Goal: Task Accomplishment & Management: Complete application form

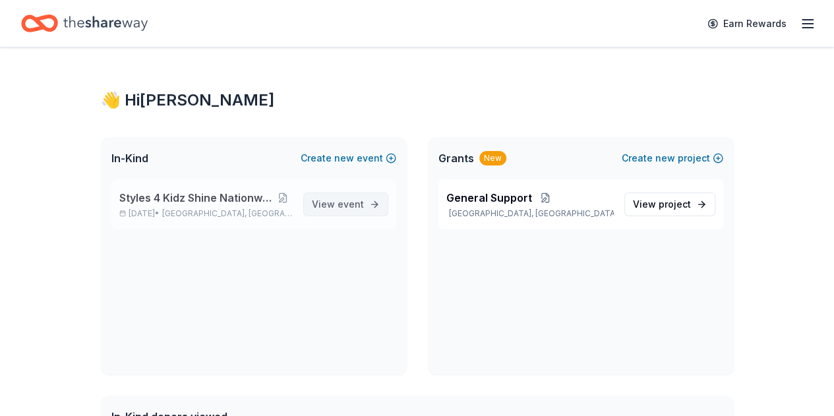
click at [376, 213] on link "View event" at bounding box center [345, 204] width 85 height 24
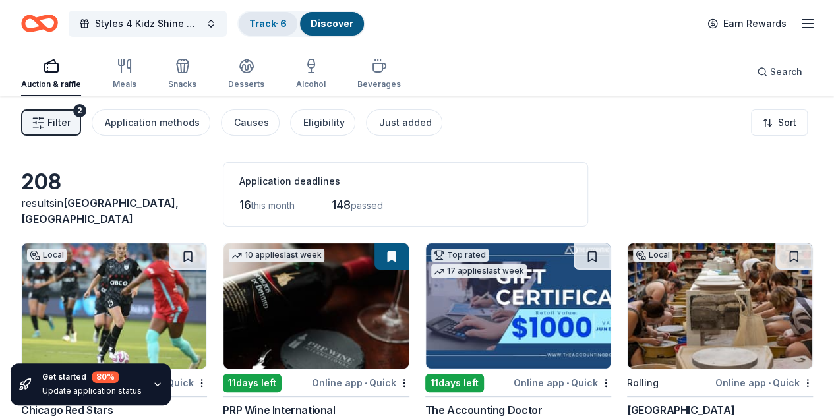
click at [285, 20] on link "Track · 6" at bounding box center [268, 23] width 38 height 11
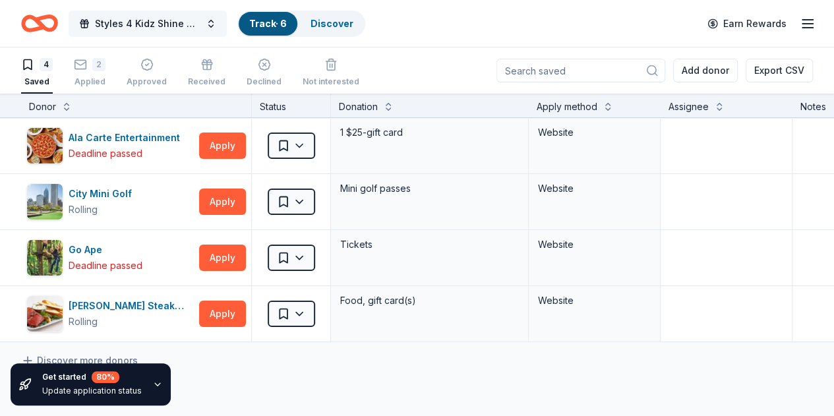
click at [144, 26] on span "Styles 4 Kidz Shine Nationwide Fall Gala" at bounding box center [147, 24] width 105 height 16
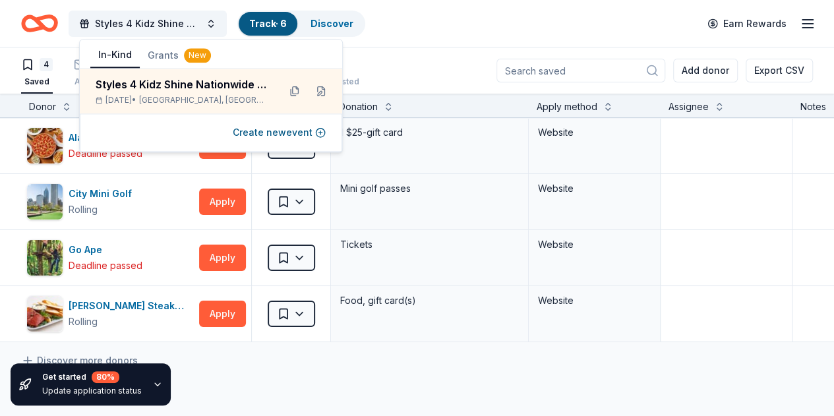
click at [422, 53] on div "4 Saved 2 Applied Approved Received Declined Not interested Add donor Export CSV" at bounding box center [417, 70] width 792 height 46
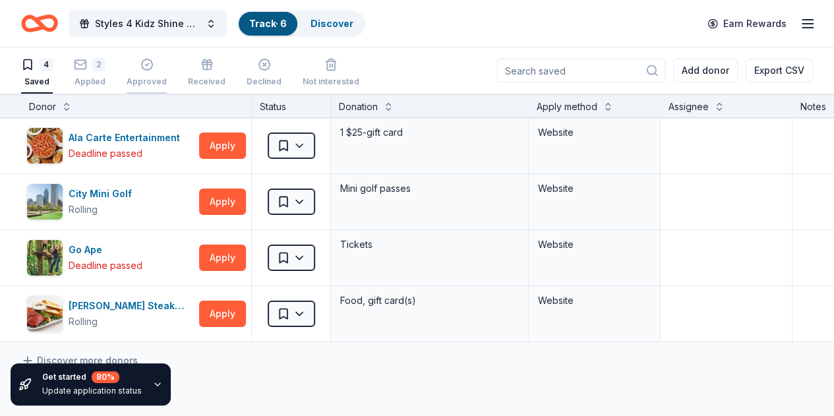
click at [153, 69] on icon "button" at bounding box center [146, 64] width 13 height 13
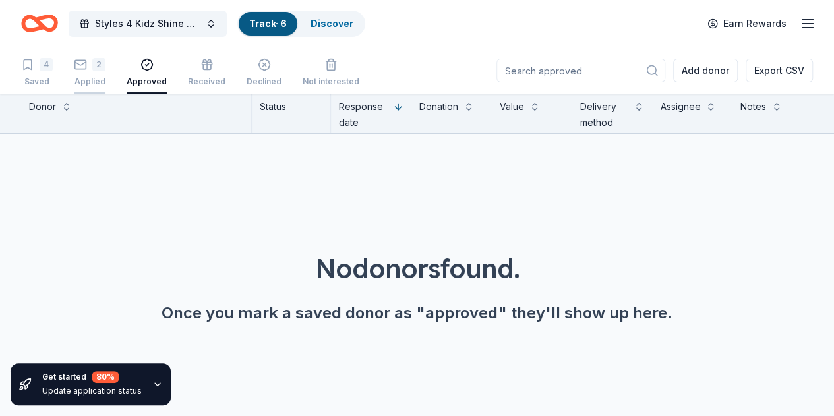
click at [88, 71] on div "2 Applied" at bounding box center [90, 72] width 32 height 29
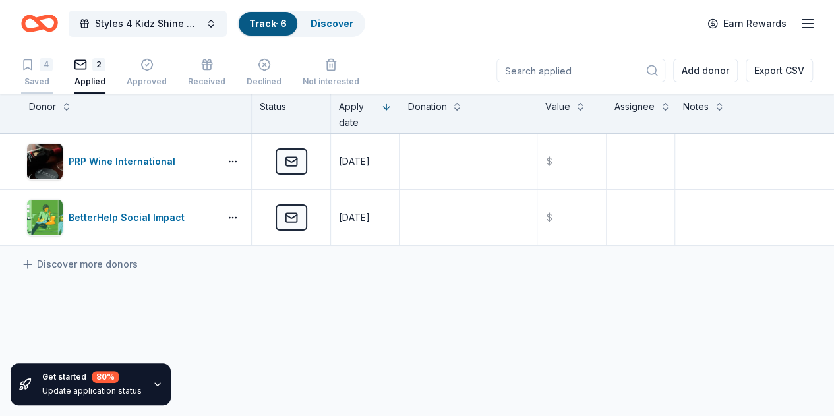
click at [53, 73] on div "4 Saved" at bounding box center [37, 72] width 32 height 29
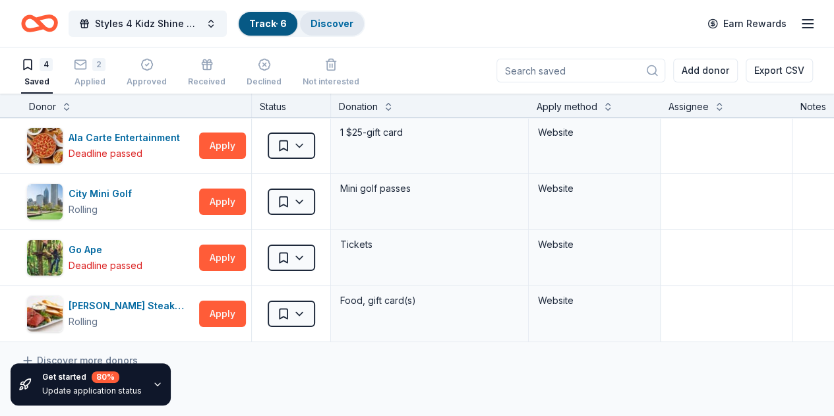
click at [353, 20] on link "Discover" at bounding box center [331, 23] width 43 height 11
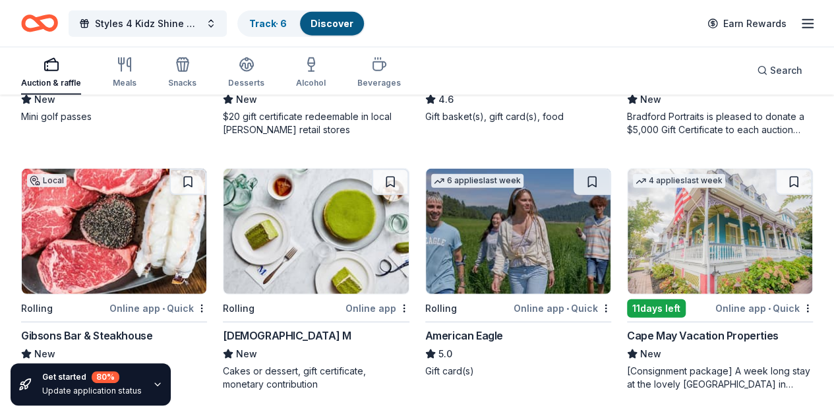
scroll to position [1630, 0]
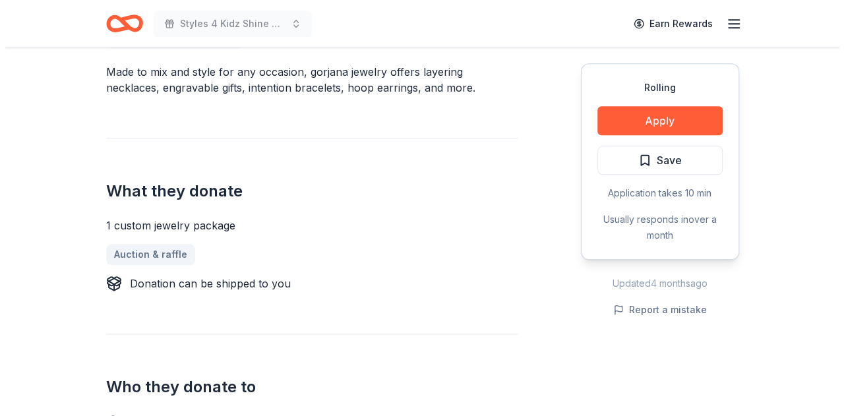
scroll to position [413, 0]
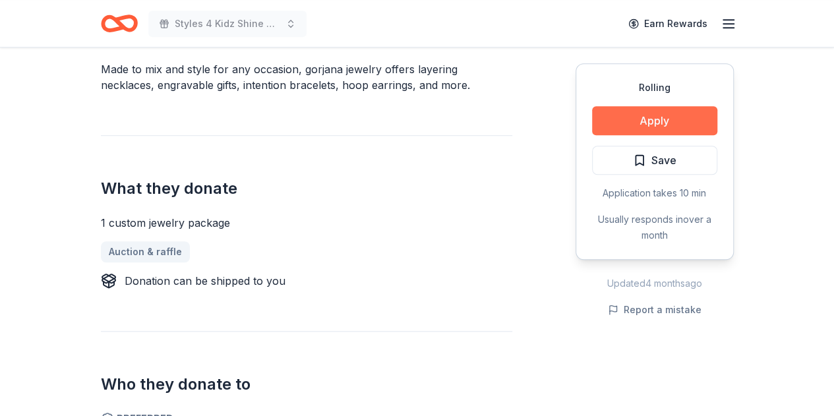
click at [654, 127] on button "Apply" at bounding box center [654, 120] width 125 height 29
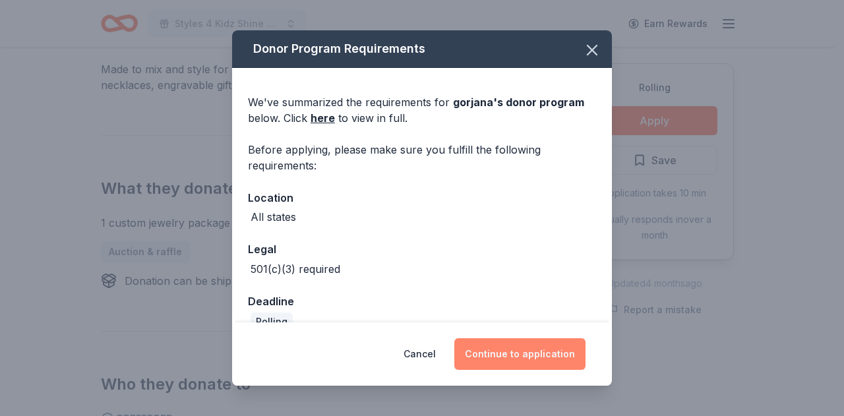
click at [504, 361] on button "Continue to application" at bounding box center [519, 354] width 131 height 32
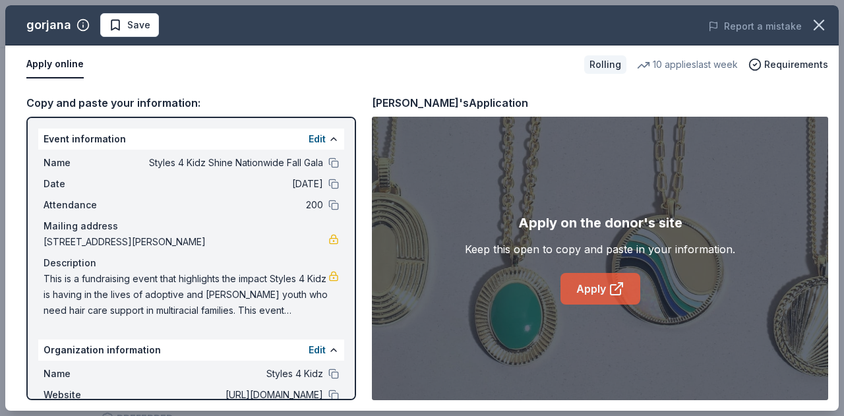
click at [601, 292] on link "Apply" at bounding box center [600, 289] width 80 height 32
